Goal: Task Accomplishment & Management: Complete application form

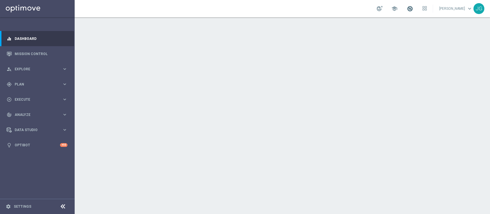
click at [406, 10] on span at bounding box center [409, 8] width 6 height 6
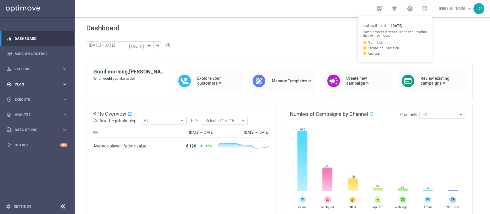
click at [35, 85] on span "Plan" at bounding box center [38, 84] width 47 height 3
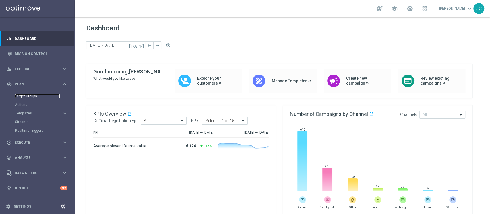
click at [28, 98] on link "Target Groups" at bounding box center [37, 96] width 45 height 5
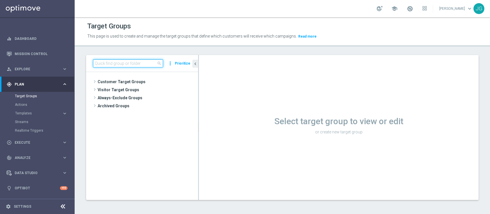
click at [98, 64] on input at bounding box center [128, 63] width 70 height 8
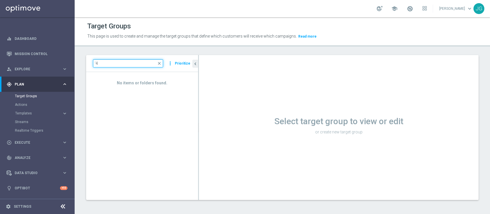
type input "'"
type input "0"
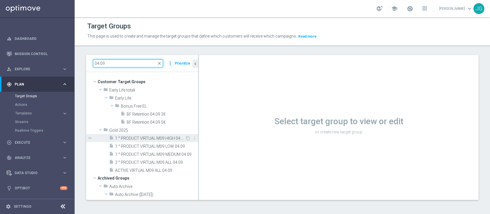
type input "04.09"
click at [149, 140] on span "1 ° PRODUCT VIRTUAL M09 HIGH 04.09" at bounding box center [150, 138] width 70 height 5
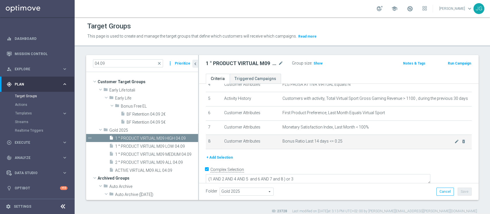
scroll to position [69, 0]
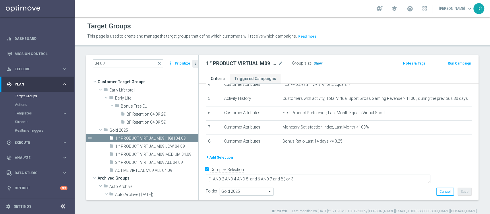
click at [321, 62] on h3 "Show" at bounding box center [318, 63] width 10 height 6
click at [32, 142] on span "Execute" at bounding box center [38, 142] width 47 height 3
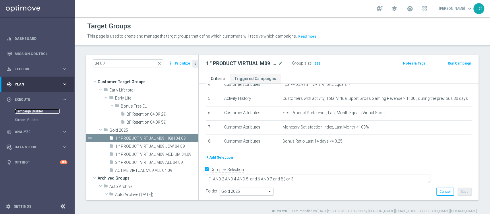
click at [29, 110] on link "Campaign Builder" at bounding box center [37, 111] width 45 height 5
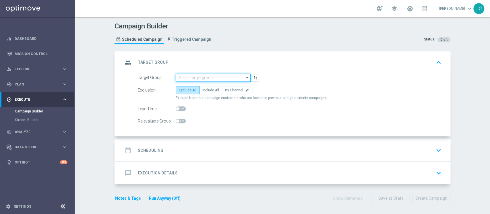
click at [209, 77] on input at bounding box center [213, 78] width 75 height 8
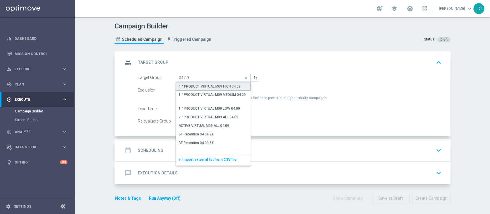
click at [211, 88] on div "1 ° PRODUCT VIRTUAL M09 HIGH 04.09" at bounding box center [210, 86] width 62 height 5
type input "1 ° PRODUCT VIRTUAL M09 HIGH 04.09"
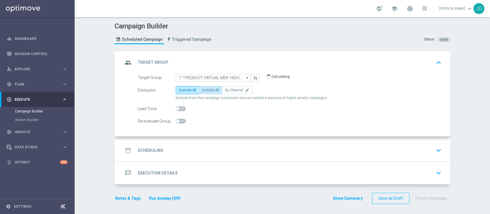
click at [208, 92] on span "Include All" at bounding box center [210, 90] width 17 height 4
click at [206, 92] on input "Include All" at bounding box center [204, 91] width 4 height 4
radio input "true"
click at [293, 51] on div "group Target Group keyboard_arrow_up" at bounding box center [283, 62] width 334 height 22
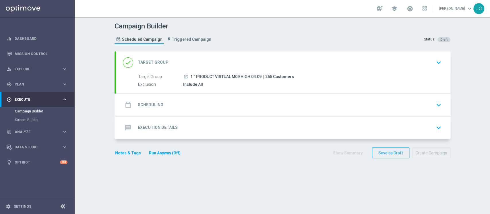
drag, startPoint x: 248, startPoint y: 75, endPoint x: 187, endPoint y: 75, distance: 61.1
click at [190, 75] on span "1 ° PRODUCT VIRTUAL M09 HIGH 04.09" at bounding box center [225, 76] width 71 height 5
copy span "1 ° PRODUCT VIRTUAL M09 HIGH"
drag, startPoint x: 257, startPoint y: 75, endPoint x: 211, endPoint y: 79, distance: 46.4
click at [211, 79] on div "Target Group launch 1 ° PRODUCT VIRTUAL M09 HIGH 04.09 | 255 Customers" at bounding box center [288, 77] width 301 height 6
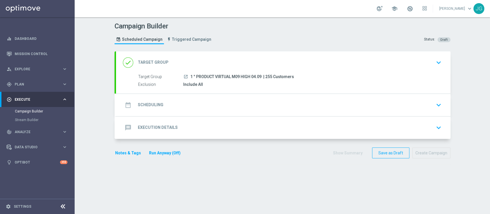
click at [264, 77] on span "| 255 Customers" at bounding box center [278, 76] width 31 height 5
drag, startPoint x: 258, startPoint y: 75, endPoint x: 186, endPoint y: 75, distance: 72.6
click at [186, 75] on div "launch 1 ° PRODUCT VIRTUAL M09 HIGH 04.09 | 255 Customers" at bounding box center [311, 77] width 256 height 6
copy span "1 ° PRODUCT VIRTUAL M09 HIGH 04.09"
click at [22, 103] on div "play_circle_outline Execute keyboard_arrow_right" at bounding box center [37, 99] width 74 height 15
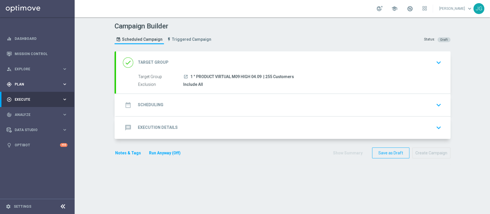
click at [34, 88] on div "gps_fixed Plan keyboard_arrow_right" at bounding box center [37, 84] width 74 height 15
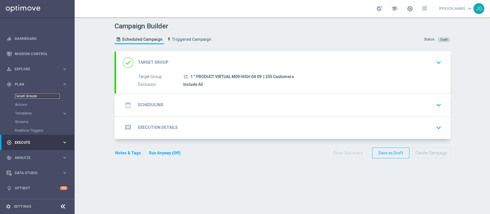
click at [30, 98] on link "Target Groups" at bounding box center [37, 96] width 45 height 5
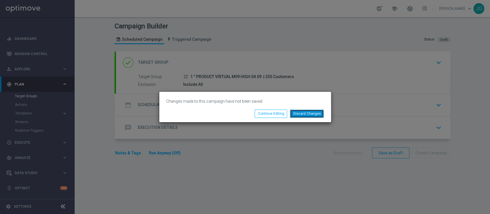
click at [310, 112] on button "Discard Changes" at bounding box center [307, 114] width 34 height 8
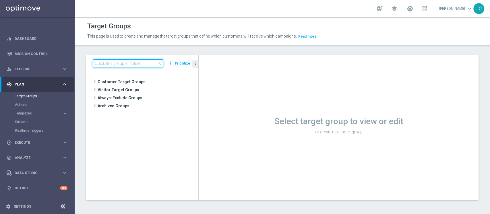
click at [131, 62] on input at bounding box center [128, 63] width 70 height 8
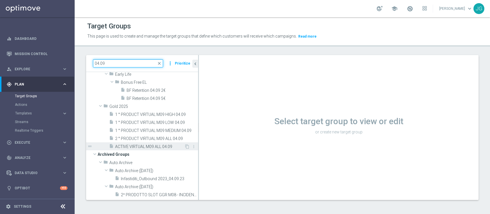
scroll to position [24, 0]
type input "04.09"
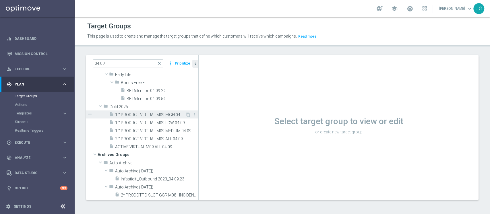
click at [149, 116] on span "1 ° PRODUCT VIRTUAL M09 HIGH 04.09" at bounding box center [150, 114] width 70 height 5
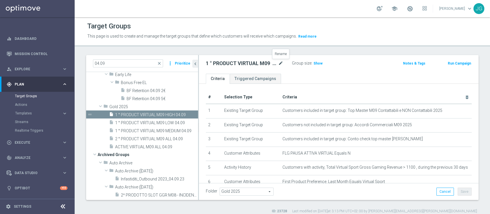
click at [279, 64] on icon "mode_edit" at bounding box center [280, 63] width 5 height 7
click at [262, 65] on input "1 ° PRODUCT VIRTUAL M09 HIGH 04.09" at bounding box center [244, 64] width 77 height 8
drag, startPoint x: 262, startPoint y: 63, endPoint x: 251, endPoint y: 63, distance: 10.9
click at [251, 63] on input "1 ° PRODUCT VIRTUAL TOP MASTER HIGH LM1 04.09" at bounding box center [244, 64] width 77 height 8
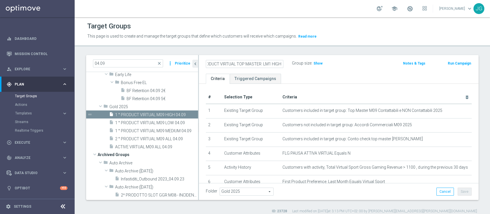
scroll to position [0, 23]
type input "1 ° PRODUCT VIRTUAL TOP MASTER LM1 HIGH 04.09"
click at [327, 76] on ul "Criteria Triggered Campaigns" at bounding box center [338, 79] width 279 height 10
click at [457, 192] on button "Save" at bounding box center [464, 192] width 14 height 8
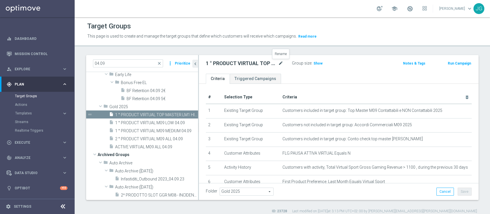
click at [282, 63] on icon "mode_edit" at bounding box center [280, 63] width 5 height 7
click at [137, 122] on span "1 ° PRODUCT VIRTUAL M09 LOW 04.09" at bounding box center [150, 122] width 70 height 5
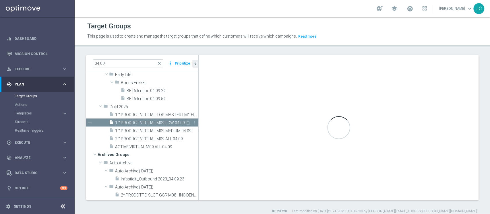
type textarea "(1 AND 2 AND 4 AND 5 and 6 AND 7 and 8 AND 9 AND 10 ) or 3"
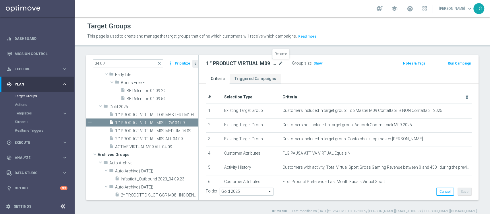
click at [282, 63] on icon "mode_edit" at bounding box center [280, 63] width 5 height 7
click at [250, 65] on input "1 ° PRODUCT VIRTUAL M09 LOW 04.09" at bounding box center [244, 64] width 77 height 8
drag, startPoint x: 255, startPoint y: 63, endPoint x: 169, endPoint y: 65, distance: 85.8
click at [169, 65] on as-split "04.09 close more_vert Prioritize Customer Target Groups library_add create_new_…" at bounding box center [282, 127] width 392 height 145
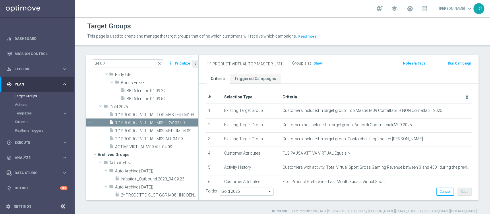
type input "1 ° PRODUCT VIRTUAL TOP MASTER LM19 LOW 04.09"
click at [324, 73] on div "1 ° PRODUCT VIRTUAL TOP MASTER LM19 LOW 04.09 Group size : Show Notes & Tags Ru…" at bounding box center [338, 64] width 279 height 19
click at [457, 193] on button "Save" at bounding box center [464, 192] width 14 height 8
click at [142, 129] on span "1 ° PRODUCT VIRTUAL M09 MEDIUM 04.09" at bounding box center [150, 131] width 70 height 5
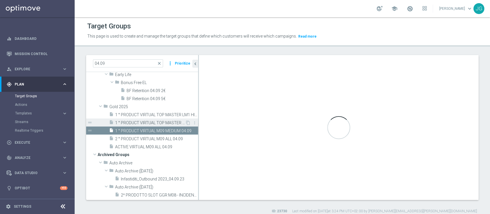
type textarea "(1 AND 2 AND 4 AND 5 and 6 AND 7 and 8 AND 9 ) or 3"
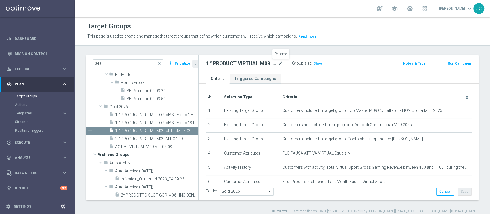
click at [281, 64] on icon "mode_edit" at bounding box center [280, 63] width 5 height 7
click at [254, 63] on input "1 ° PRODUCT VIRTUAL M09 MEDIUM 04.09" at bounding box center [244, 64] width 77 height 8
drag, startPoint x: 254, startPoint y: 63, endPoint x: 145, endPoint y: 66, distance: 109.6
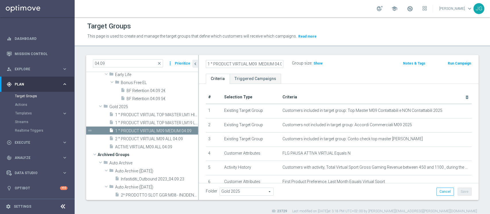
click at [145, 66] on as-split "04.09 close more_vert Prioritize Customer Target Groups library_add create_new_…" at bounding box center [282, 127] width 392 height 145
type input "1 ° PRODUCT VIRTUAL TOP MASTER LM1 MEDIUM 04.09"
click at [366, 70] on div "1 ° PRODUCT VIRTUAL TOP MASTER LM1 MEDIUM 04.09 Group size : Show Notes & Tags …" at bounding box center [338, 64] width 279 height 19
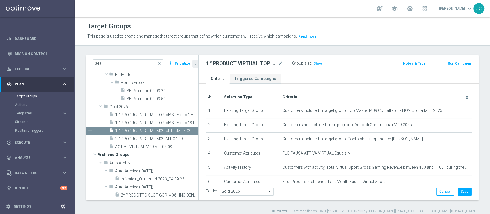
click at [456, 196] on div "Folder Gold 2025 Gold 2025 arrow_drop_down search Cancel Save Saving..." at bounding box center [338, 191] width 279 height 17
click at [458, 194] on button "Save" at bounding box center [464, 192] width 14 height 8
click at [22, 139] on div "play_circle_outline Execute keyboard_arrow_right" at bounding box center [37, 142] width 74 height 15
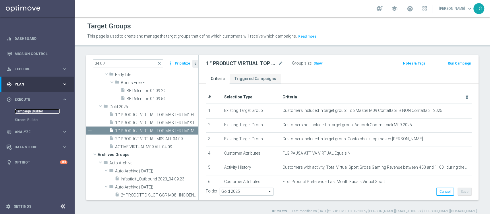
click at [24, 111] on link "Campaign Builder" at bounding box center [37, 111] width 45 height 5
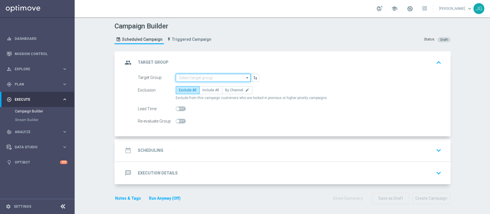
click at [196, 77] on input at bounding box center [213, 78] width 75 height 8
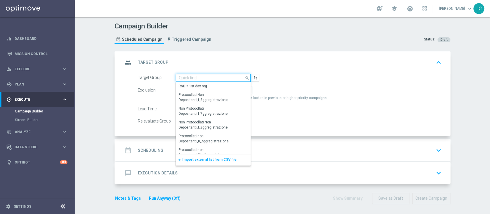
paste input "1 ° PRODUCT VIRTUAL TOP MASTER LM1"
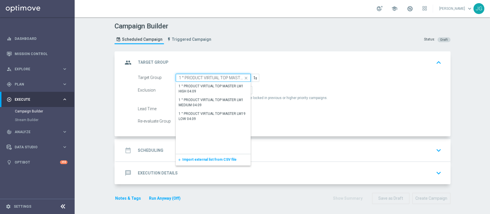
scroll to position [0, 9]
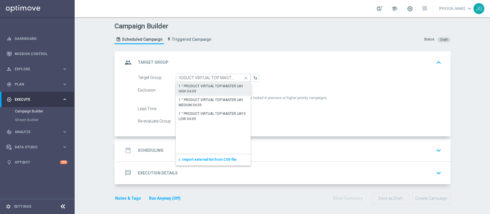
click at [209, 89] on div "1 ° PRODUCT VIRTUAL TOP MASTER LM1 HIGH 04.09" at bounding box center [212, 88] width 69 height 10
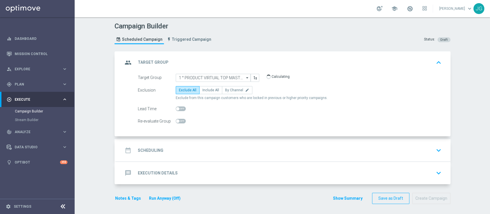
type input "1 ° PRODUCT VIRTUAL TOP MASTER LM1 HIGH 04.09"
click at [204, 92] on span "Include All" at bounding box center [210, 90] width 17 height 4
click at [204, 92] on input "Include All" at bounding box center [204, 91] width 4 height 4
radio input "true"
click at [243, 153] on div "date_range Scheduling keyboard_arrow_down" at bounding box center [283, 150] width 320 height 11
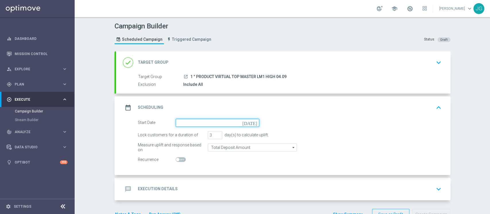
click at [192, 122] on input at bounding box center [217, 123] width 83 height 8
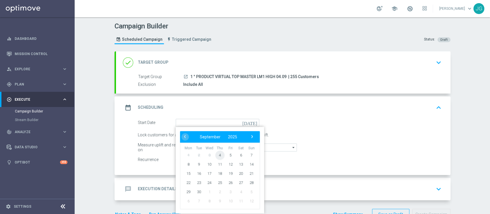
click at [217, 155] on span "4" at bounding box center [219, 154] width 9 height 9
type input "[DATE]"
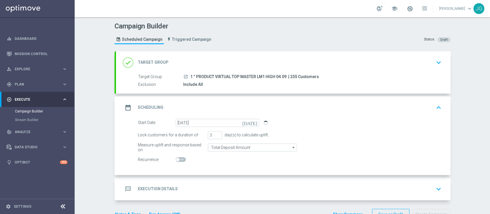
click at [180, 160] on span at bounding box center [181, 159] width 10 height 5
click at [180, 160] on input "checkbox" at bounding box center [181, 159] width 10 height 5
checkbox input "true"
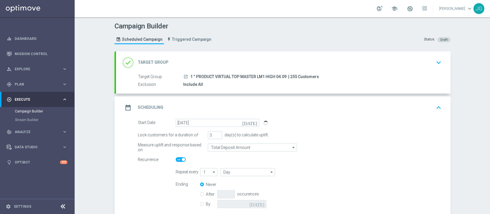
scroll to position [58, 0]
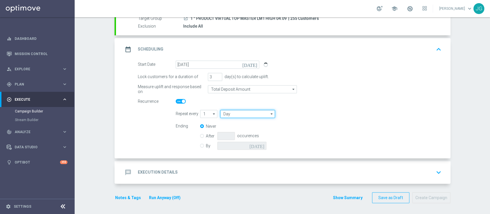
click at [242, 114] on input "Day" at bounding box center [247, 114] width 55 height 8
click at [233, 131] on div "Week" at bounding box center [246, 131] width 53 height 9
type input "Week"
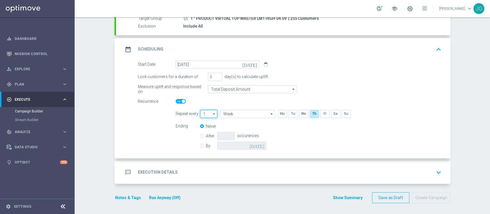
click at [207, 115] on input "1" at bounding box center [208, 114] width 17 height 8
click at [203, 131] on div "2" at bounding box center [204, 131] width 2 height 5
type input "2"
type input "Weeks"
click at [206, 146] on label "By" at bounding box center [211, 145] width 11 height 5
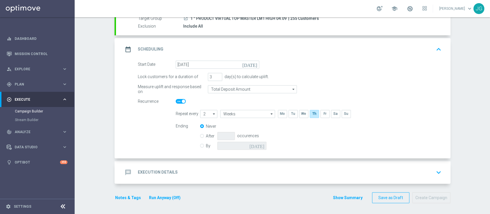
click at [200, 146] on input "By" at bounding box center [202, 145] width 4 height 4
radio input "true"
radio input "false"
click at [259, 146] on icon "[DATE]" at bounding box center [257, 145] width 17 height 6
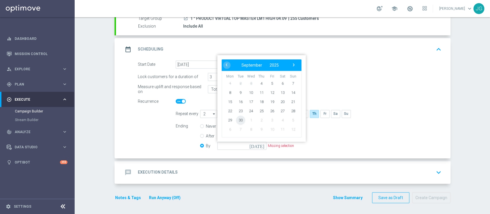
click at [236, 118] on span "30" at bounding box center [240, 119] width 9 height 9
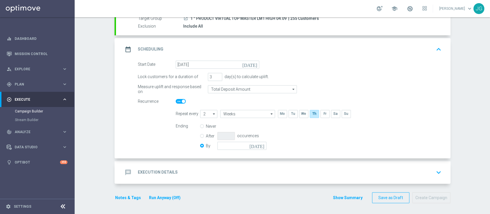
type input "[DATE]"
click at [301, 171] on div "message Execution Details keyboard_arrow_down" at bounding box center [283, 172] width 320 height 11
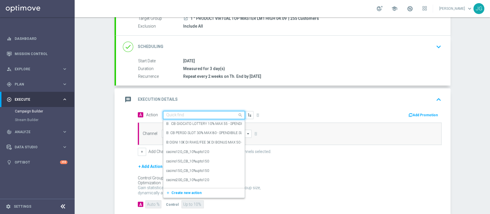
click at [202, 113] on input "text" at bounding box center [198, 115] width 64 height 5
paste input "RICARICA ALMENO 10EURO - PROMO RICARICA 50% MAX 200 EURO - SBLOCCHI 5 EURO OGNI…"
type input "RICARICA ALMENO 10EURO - PROMO RICARICA 50% MAX 200 EURO - SBLOCCHI 5 EURO OGNI…"
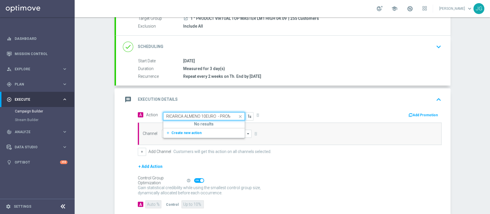
scroll to position [0, 238]
click at [180, 138] on div "Channel arrow_drop_down Show Selected 0 of NaN Optimail" at bounding box center [290, 133] width 304 height 22
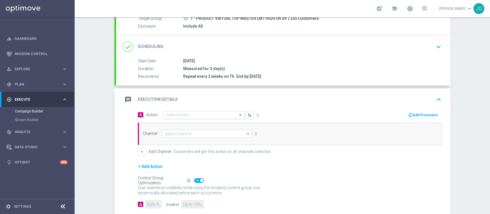
click at [189, 115] on input "text" at bounding box center [198, 115] width 64 height 5
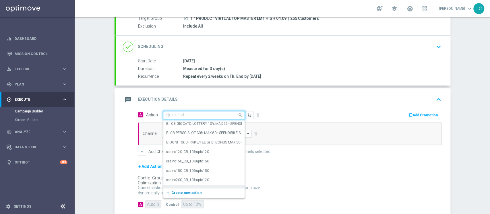
click at [182, 190] on button "add_new Create new action" at bounding box center [202, 193] width 79 height 7
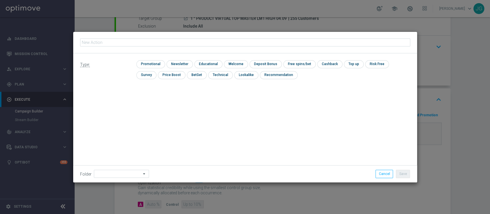
type input "RICARICA ALMENO 10EURO - PROMO RICARICA 50% MAX 200 EURO - SBLOCCHI 5 EURO OGNI…"
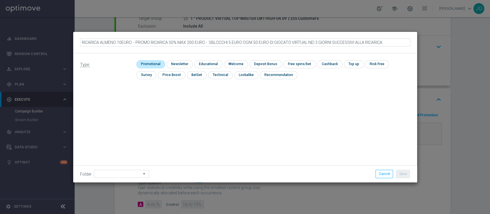
click at [157, 67] on input "checkbox" at bounding box center [149, 64] width 27 height 8
checkbox input "true"
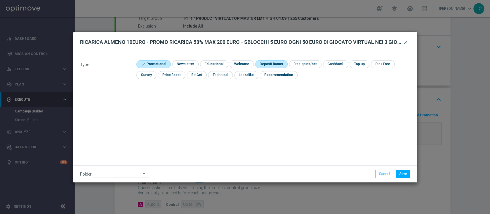
click at [265, 65] on input "checkbox" at bounding box center [270, 64] width 31 height 8
checkbox input "true"
click at [330, 64] on input "checkbox" at bounding box center [340, 64] width 24 height 8
checkbox input "true"
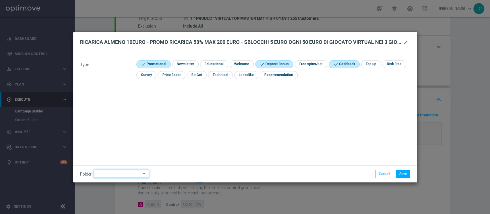
click at [116, 173] on input at bounding box center [121, 174] width 55 height 8
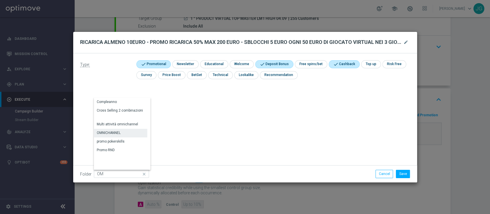
click at [117, 132] on div "OMNICHANNEL" at bounding box center [109, 132] width 24 height 5
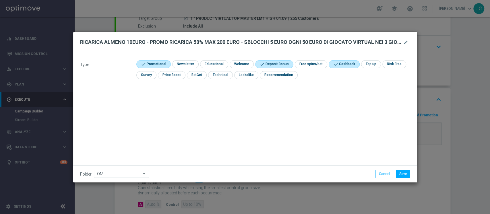
type input "OMNICHANNEL"
click at [405, 174] on button "Save" at bounding box center [403, 174] width 14 height 8
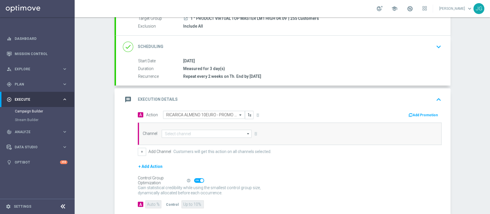
click at [420, 113] on button "Add Promotion" at bounding box center [424, 115] width 32 height 6
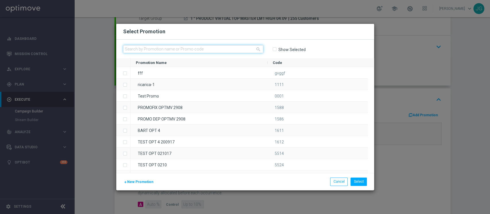
click at [209, 48] on input "text" at bounding box center [193, 49] width 140 height 8
paste input "RARICADM04-1"
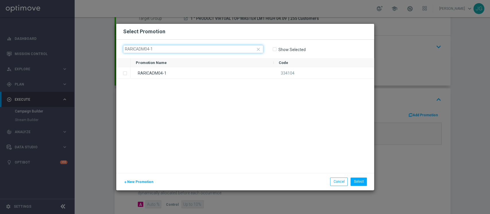
type input "RARICADM04-1"
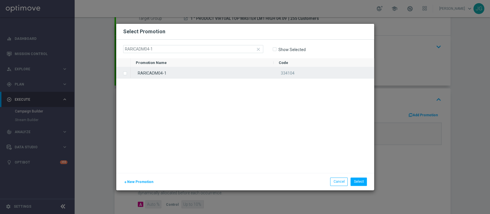
click at [178, 72] on div "RARICADM04-1" at bounding box center [202, 72] width 143 height 11
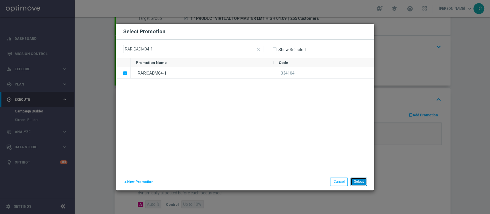
click at [358, 185] on button "Select" at bounding box center [358, 182] width 16 height 8
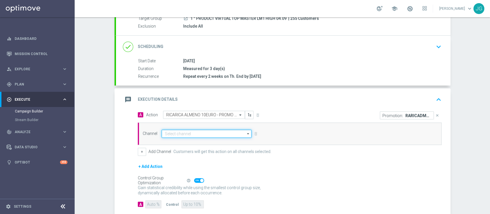
click at [196, 132] on input at bounding box center [207, 134] width 90 height 8
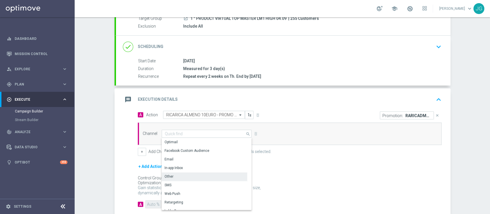
click at [185, 176] on div "Other" at bounding box center [204, 176] width 85 height 8
type input "Other"
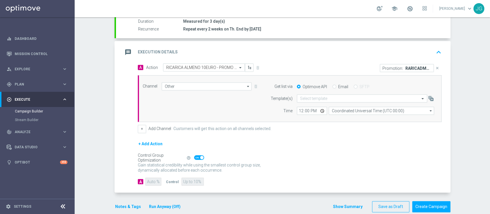
scroll to position [108, 0]
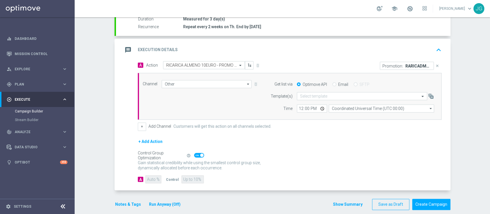
click at [332, 84] on input "Email" at bounding box center [334, 85] width 4 height 4
radio input "true"
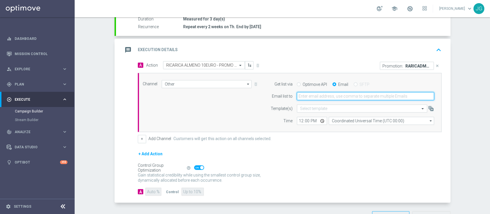
click at [314, 98] on input "email" at bounding box center [365, 96] width 137 height 8
type input "[PERSON_NAME][EMAIL_ADDRESS][PERSON_NAME][DOMAIN_NAME]; [DOMAIN_NAME][EMAIL_ADD…"
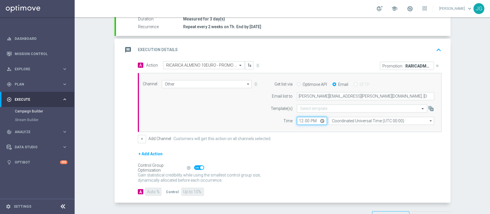
click at [317, 122] on input "12:00" at bounding box center [312, 121] width 30 height 8
type input "15:00"
click at [269, 156] on div "+ Add Action" at bounding box center [290, 157] width 304 height 14
click at [195, 168] on span at bounding box center [199, 167] width 10 height 5
click at [195, 168] on input "checkbox" at bounding box center [199, 167] width 10 height 5
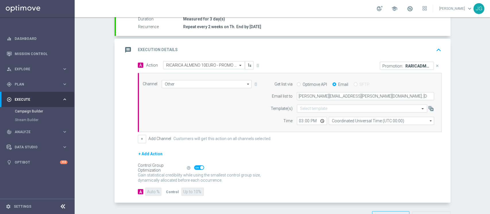
checkbox input "false"
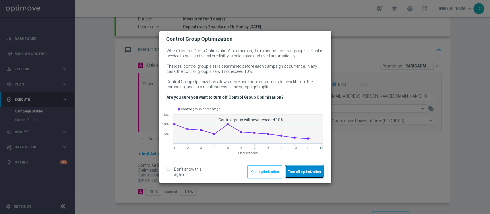
click at [293, 171] on button "Turn off optimization" at bounding box center [304, 171] width 39 height 13
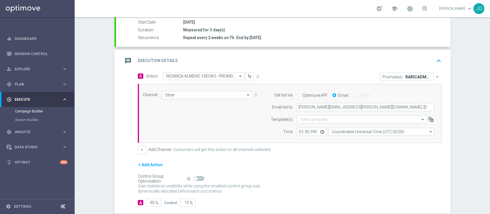
scroll to position [96, 0]
click at [265, 60] on div "message Execution Details keyboard_arrow_up" at bounding box center [283, 61] width 320 height 11
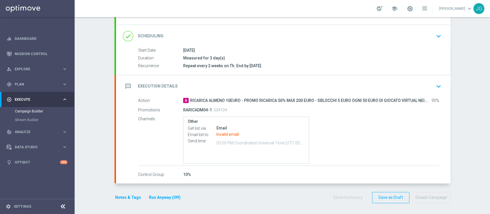
scroll to position [69, 0]
click at [283, 84] on div "message Execution Details keyboard_arrow_down" at bounding box center [283, 86] width 320 height 11
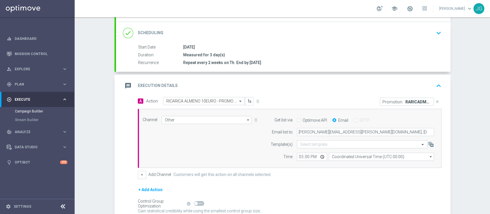
scroll to position [96, 0]
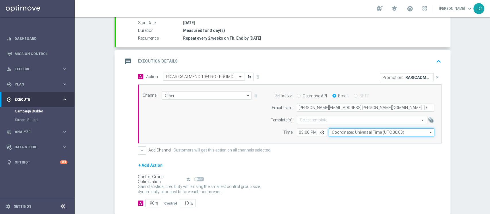
click at [387, 132] on input "Coordinated Universal Time (UTC 00:00)" at bounding box center [380, 132] width 105 height 8
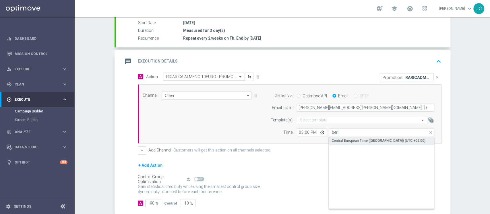
click at [369, 139] on div "Central European Time ([GEOGRAPHIC_DATA]) (UTC +02:00)" at bounding box center [378, 140] width 94 height 5
type input "Central European Time ([GEOGRAPHIC_DATA]) (UTC +02:00)"
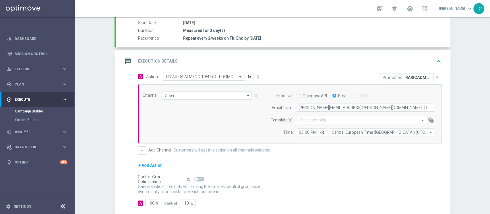
scroll to position [127, 0]
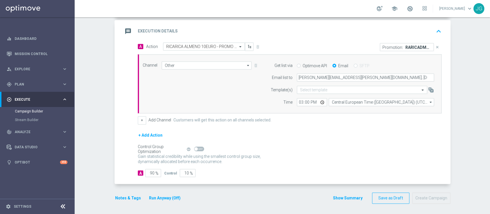
click at [119, 199] on button "Notes & Tags" at bounding box center [127, 197] width 27 height 7
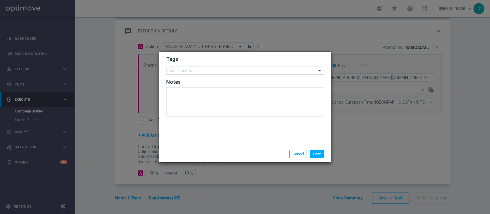
click at [197, 70] on input "text" at bounding box center [242, 71] width 147 height 5
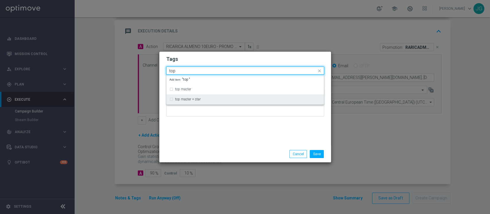
click at [185, 94] on div "top master + star" at bounding box center [244, 99] width 157 height 10
type input "top"
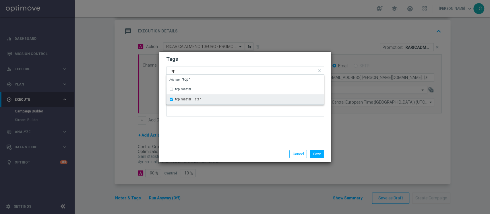
drag, startPoint x: 184, startPoint y: 97, endPoint x: 185, endPoint y: 94, distance: 3.0
click at [185, 94] on div "top master + star" at bounding box center [244, 99] width 157 height 10
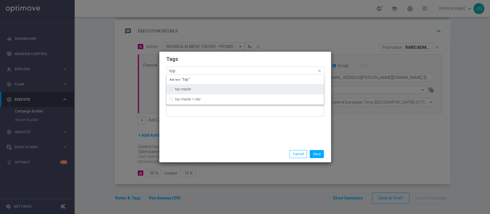
click at [195, 90] on div "top master" at bounding box center [248, 88] width 146 height 3
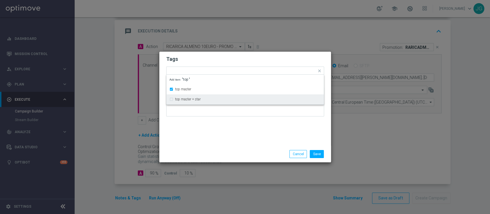
click at [185, 131] on div "Tags Quick find × top master top master top master + star Add item "top " Notes" at bounding box center [245, 99] width 172 height 94
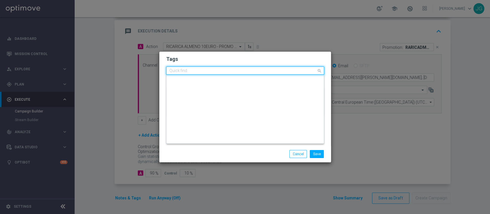
click at [217, 72] on input "text" at bounding box center [242, 71] width 147 height 5
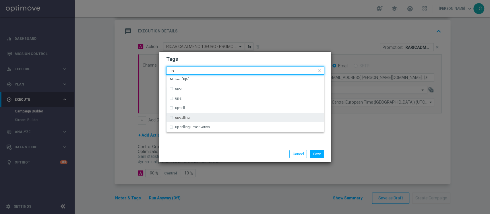
type input "up-"
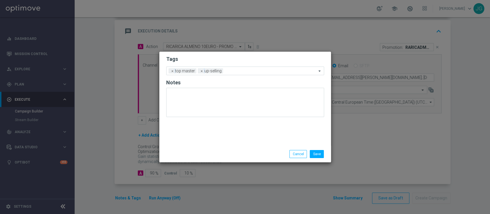
click at [203, 146] on div "Save Cancel" at bounding box center [245, 154] width 172 height 17
click at [238, 72] on input "text" at bounding box center [270, 71] width 91 height 5
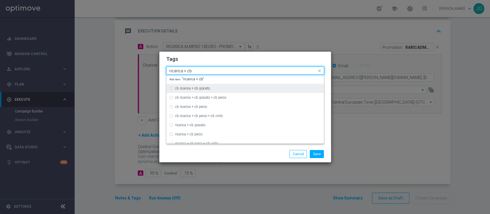
click at [209, 84] on div "cb ricarica + cb giocato" at bounding box center [244, 88] width 151 height 9
type input "ricarica + cb"
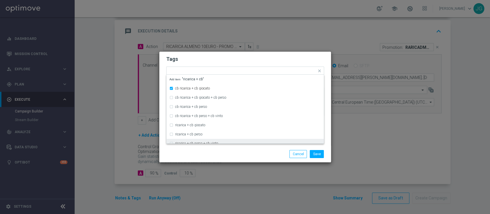
click at [221, 155] on div "Save Cancel" at bounding box center [272, 154] width 111 height 8
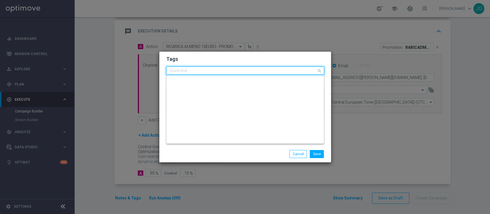
click at [282, 71] on input "text" at bounding box center [242, 71] width 147 height 5
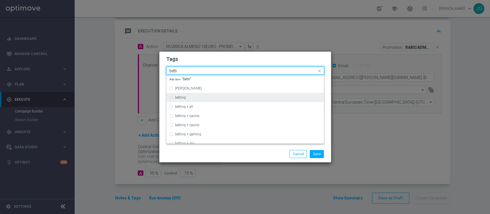
click at [231, 96] on div "betting" at bounding box center [248, 97] width 146 height 3
type input "betti"
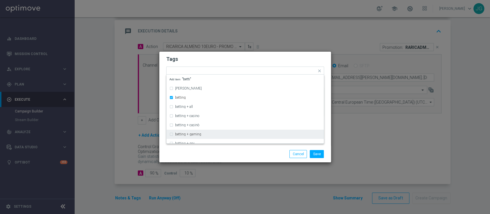
click at [255, 154] on div "Save Cancel" at bounding box center [272, 154] width 111 height 8
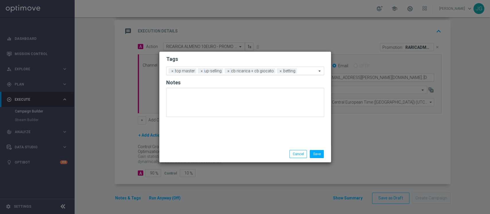
click at [303, 71] on input "text" at bounding box center [307, 71] width 17 height 5
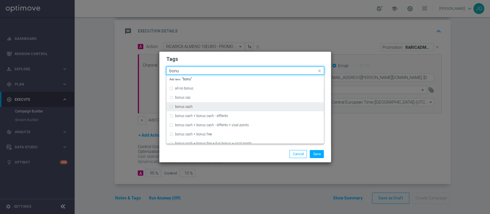
click at [217, 106] on div "bonus cash" at bounding box center [248, 106] width 146 height 3
type input "bonu"
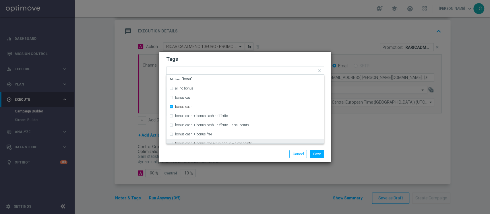
click at [232, 157] on div "Save Cancel" at bounding box center [272, 154] width 111 height 8
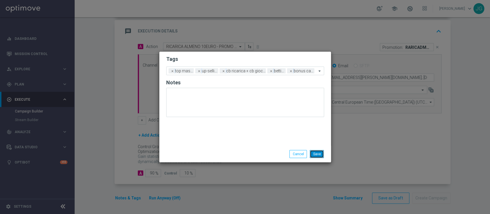
click at [318, 155] on button "Save" at bounding box center [317, 154] width 14 height 8
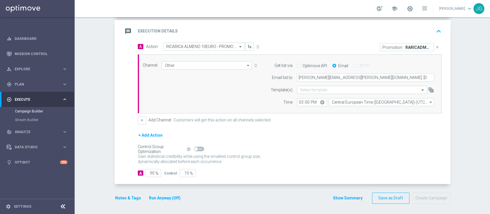
click at [166, 197] on button "Run Anyway (Off)" at bounding box center [164, 197] width 33 height 7
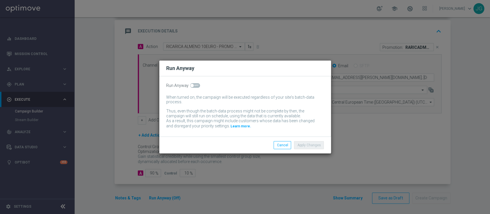
click at [193, 84] on span at bounding box center [195, 85] width 10 height 5
click at [193, 84] on input "checkbox" at bounding box center [195, 85] width 10 height 5
checkbox input "true"
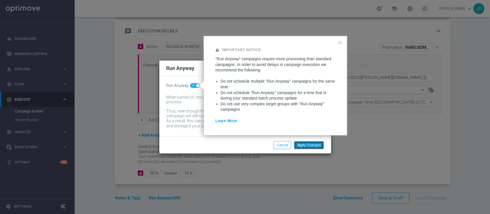
click at [304, 146] on button "Apply Changes" at bounding box center [309, 145] width 30 height 8
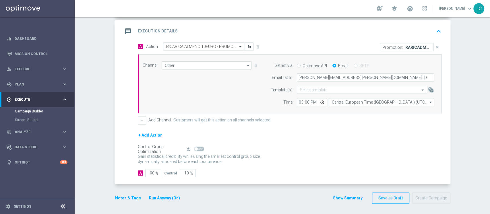
click at [364, 32] on div "message Execution Details keyboard_arrow_up" at bounding box center [283, 31] width 320 height 11
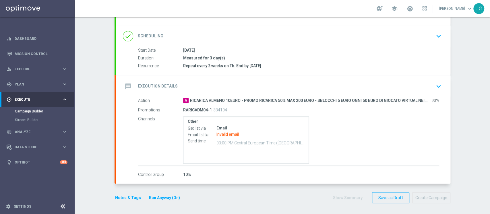
scroll to position [69, 0]
click at [278, 87] on div "message Execution Details keyboard_arrow_down" at bounding box center [283, 86] width 320 height 11
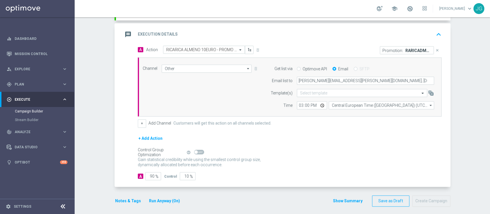
scroll to position [125, 0]
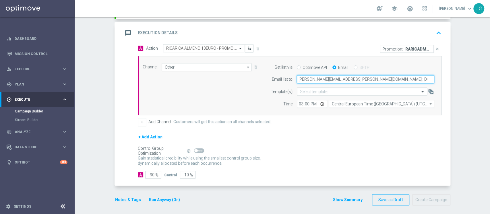
click at [342, 79] on input "[PERSON_NAME][EMAIL_ADDRESS][PERSON_NAME][DOMAIN_NAME]; [DOMAIN_NAME][EMAIL_ADD…" at bounding box center [365, 79] width 137 height 8
click at [373, 28] on div "message Execution Details keyboard_arrow_up" at bounding box center [283, 33] width 320 height 11
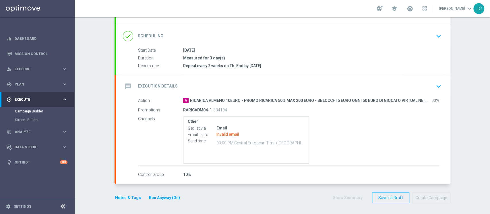
click at [284, 84] on div "message Execution Details keyboard_arrow_down" at bounding box center [283, 86] width 320 height 11
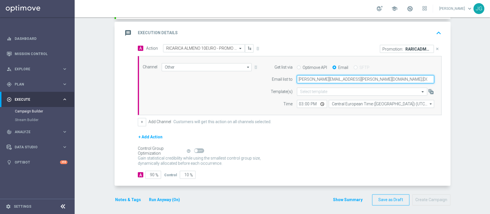
click at [390, 79] on input "[PERSON_NAME][EMAIL_ADDRESS][PERSON_NAME][DOMAIN_NAME];[DOMAIN_NAME][EMAIL_ADDR…" at bounding box center [365, 79] width 137 height 8
click at [349, 36] on div "message Execution Details keyboard_arrow_up" at bounding box center [283, 33] width 320 height 11
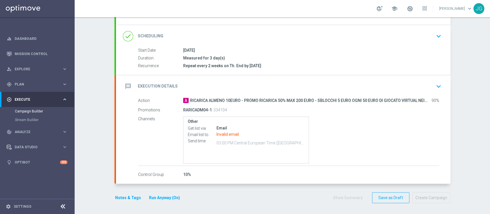
click at [310, 81] on div "message Execution Details keyboard_arrow_down" at bounding box center [283, 86] width 320 height 11
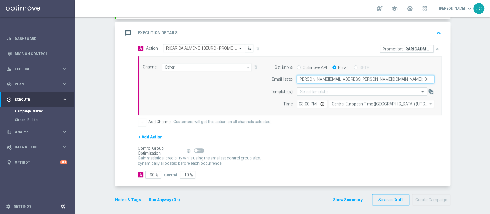
click at [342, 79] on input "[PERSON_NAME][EMAIL_ADDRESS][PERSON_NAME][DOMAIN_NAME]; [DOMAIN_NAME][EMAIL_ADD…" at bounding box center [365, 79] width 137 height 8
type input "[PERSON_NAME][EMAIL_ADDRESS][PERSON_NAME][DOMAIN_NAME],[DOMAIN_NAME][EMAIL_ADDR…"
click at [332, 34] on div "message Execution Details keyboard_arrow_up" at bounding box center [283, 33] width 320 height 11
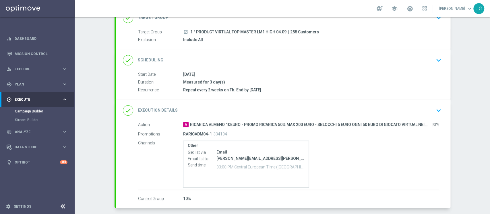
scroll to position [69, 0]
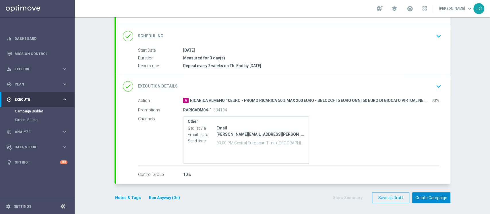
click at [433, 198] on button "Create Campaign" at bounding box center [431, 197] width 38 height 11
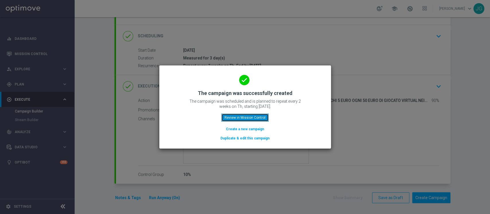
click at [241, 117] on button "Review in Mission Control" at bounding box center [244, 118] width 47 height 8
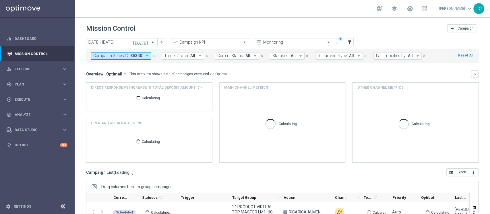
scroll to position [73, 0]
